Goal: Task Accomplishment & Management: Use online tool/utility

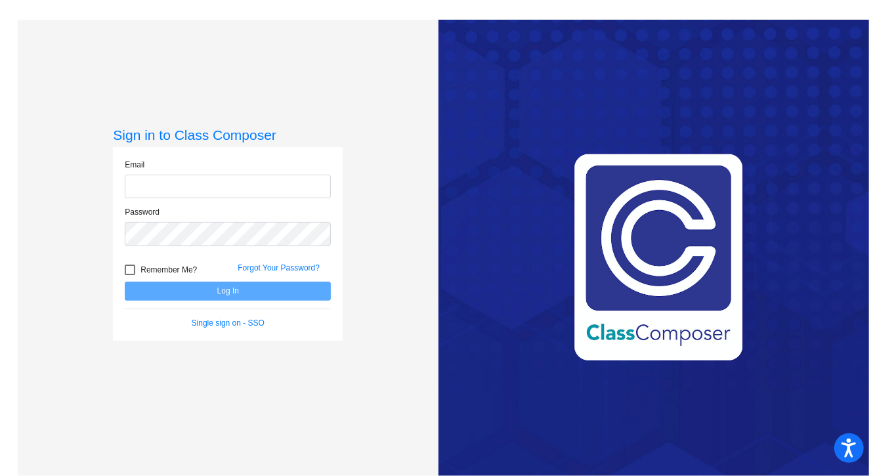
type input "[EMAIL_ADDRESS][DOMAIN_NAME]"
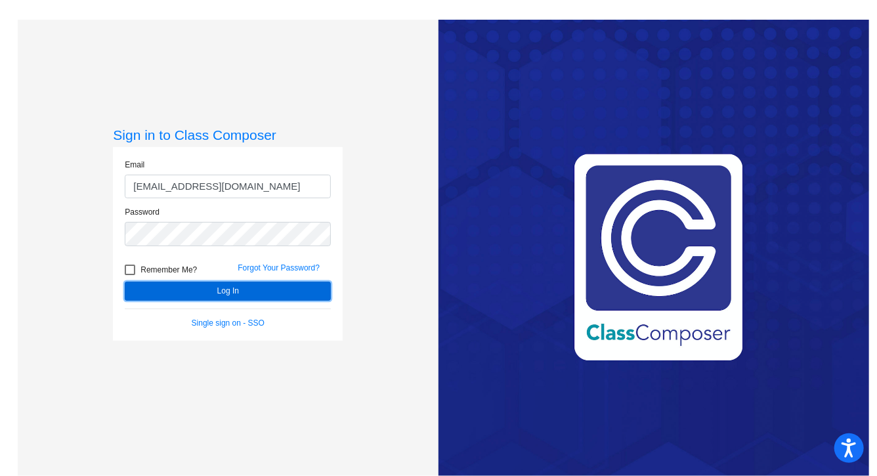
click at [309, 290] on button "Log In" at bounding box center [228, 291] width 206 height 19
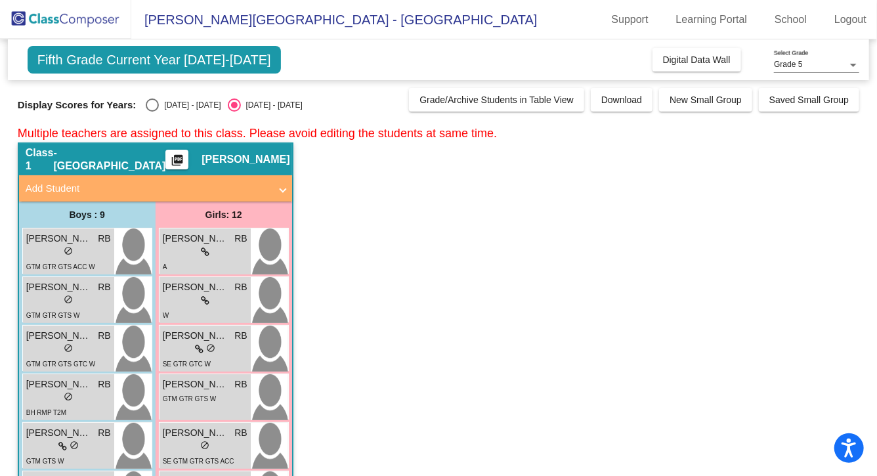
click at [150, 108] on div "Select an option" at bounding box center [152, 104] width 13 height 13
click at [152, 112] on input "[DATE] - [DATE]" at bounding box center [152, 112] width 1 height 1
radio input "true"
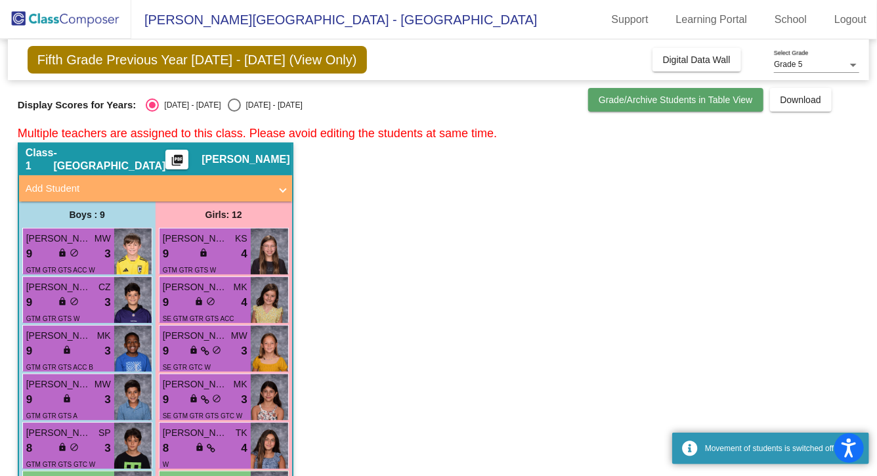
click at [661, 105] on span "Grade/Archive Students in Table View" at bounding box center [676, 100] width 154 height 11
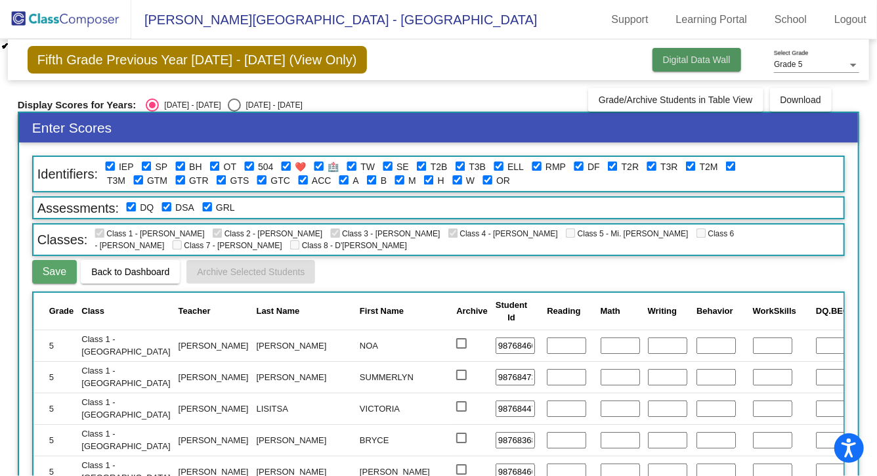
click at [716, 59] on span "Digital Data Wall" at bounding box center [697, 60] width 68 height 11
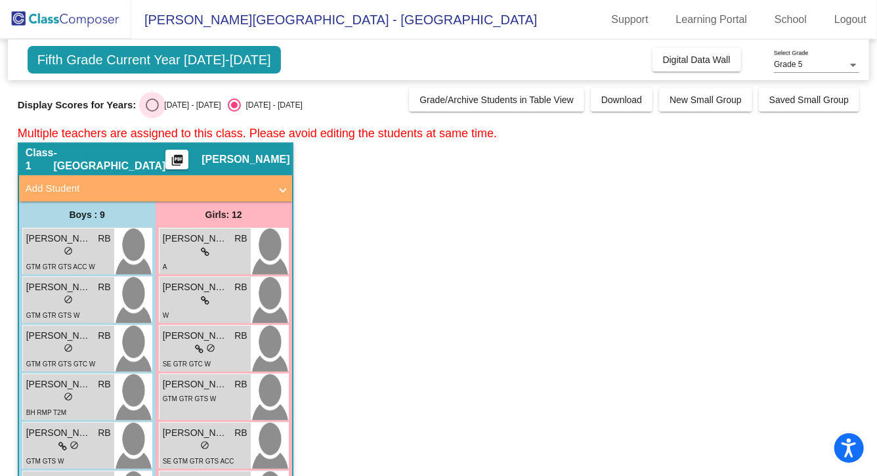
click at [156, 106] on div "Select an option" at bounding box center [152, 104] width 13 height 13
click at [152, 112] on input "[DATE] - [DATE]" at bounding box center [152, 112] width 1 height 1
radio input "true"
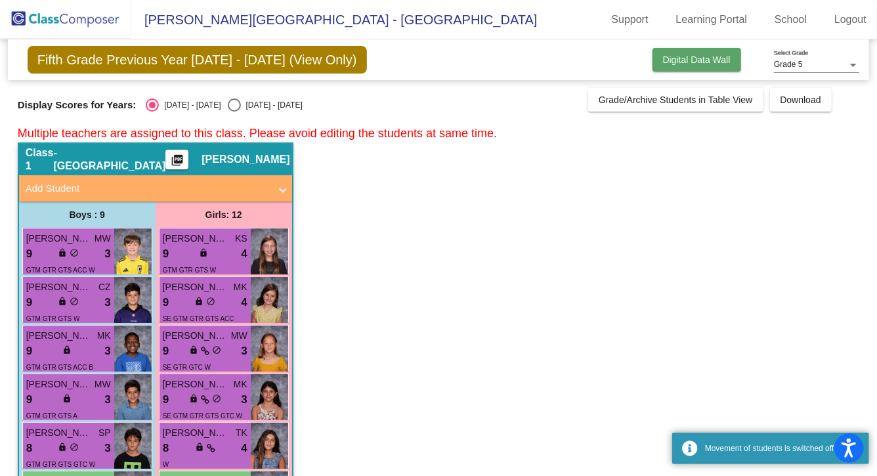
click at [658, 66] on button "Digital Data Wall" at bounding box center [697, 60] width 89 height 24
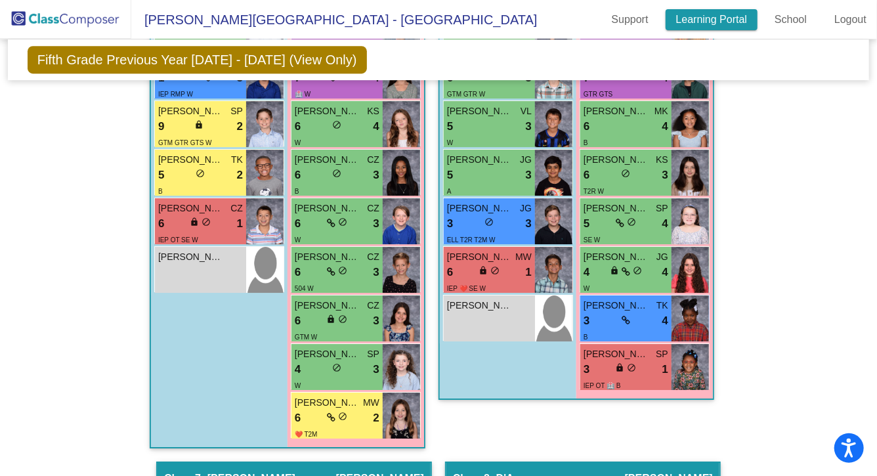
scroll to position [2615, 0]
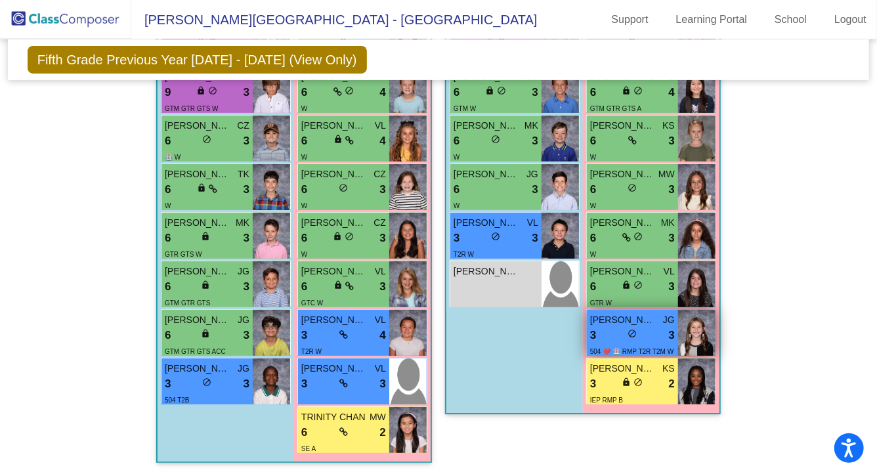
click at [643, 327] on div "3 lock do_not_disturb_alt 3" at bounding box center [632, 335] width 85 height 17
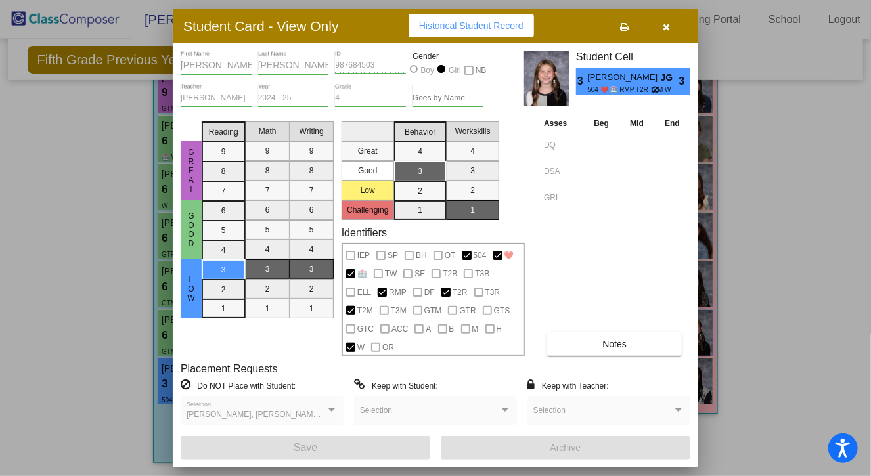
click at [670, 29] on icon "button" at bounding box center [666, 26] width 7 height 9
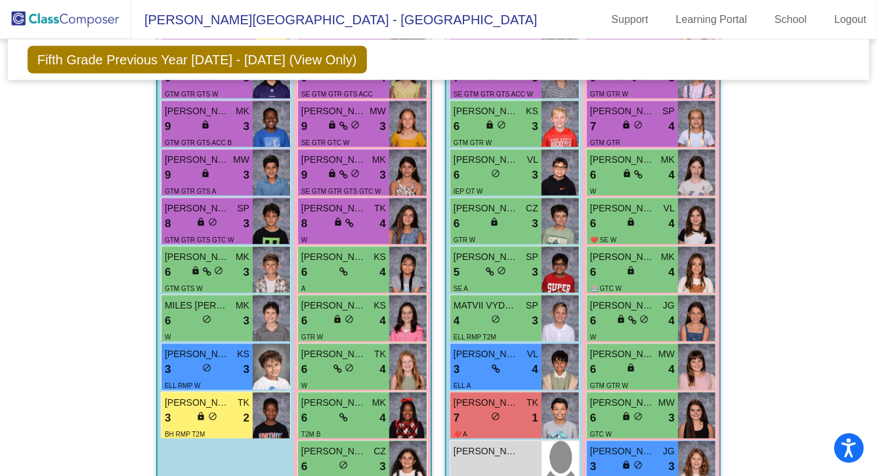
scroll to position [1915, 0]
